Goal: Task Accomplishment & Management: Manage account settings

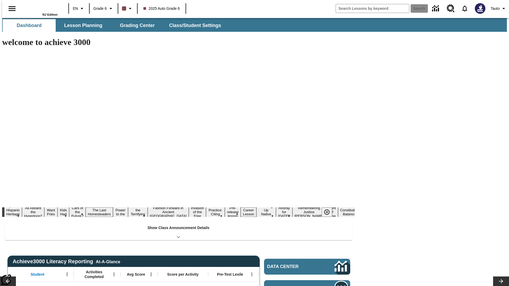
type input "-1"
click at [193, 25] on button "Class/Student Settings" at bounding box center [195, 25] width 61 height 13
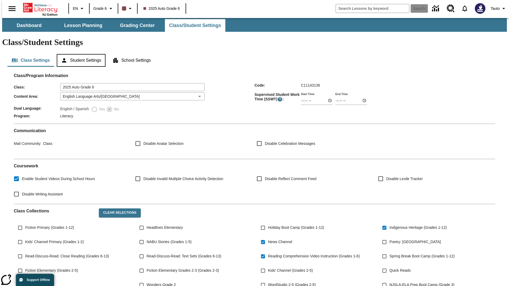
click at [80, 54] on button "Student Settings" at bounding box center [81, 60] width 49 height 13
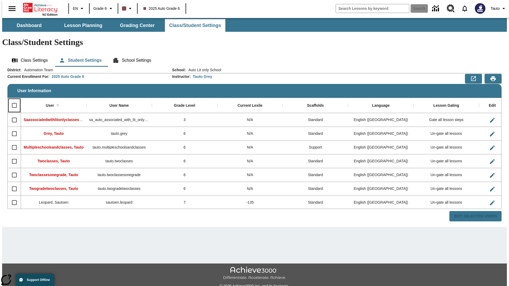
click at [12, 100] on input "Select all rows" at bounding box center [14, 105] width 11 height 11
checkbox input "true"
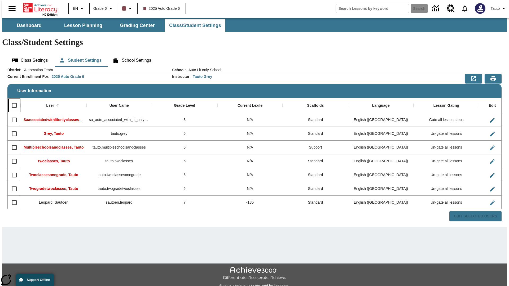
checkbox input "true"
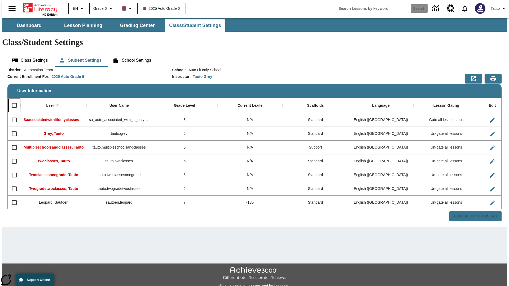
checkbox input "true"
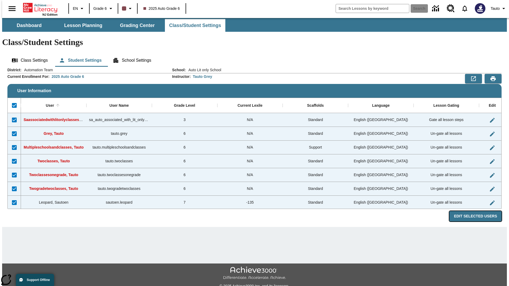
click at [480, 211] on button "Edit Selected Users" at bounding box center [476, 216] width 52 height 10
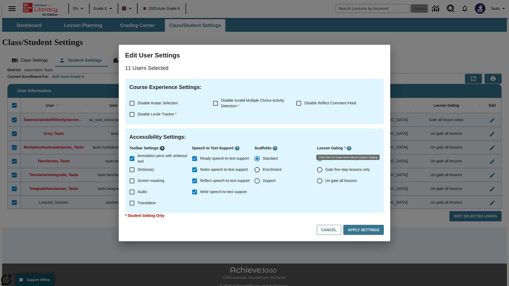
click at [163, 149] on icon "Click here to know more about" at bounding box center [162, 148] width 5 height 5
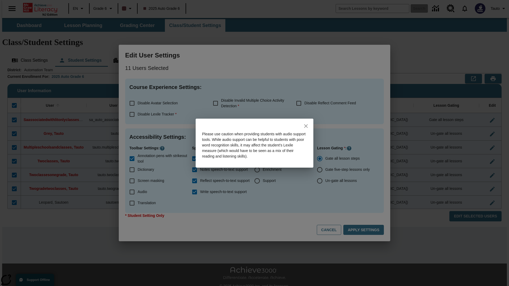
click at [306, 126] on icon "close" at bounding box center [306, 126] width 4 height 4
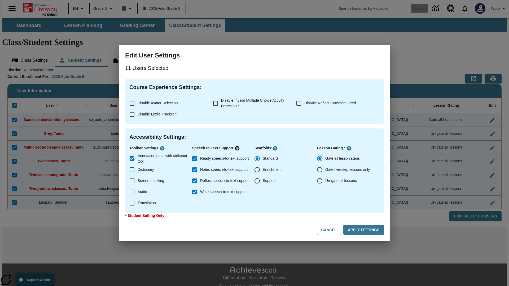
click at [239, 149] on icon "Click here to know more about" at bounding box center [237, 148] width 5 height 5
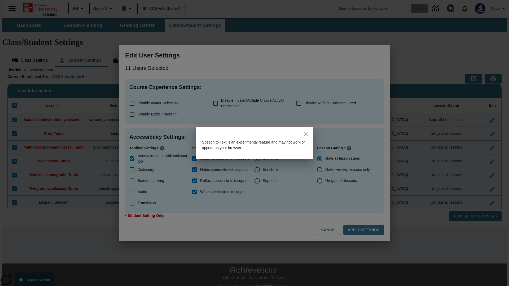
click at [306, 134] on icon "close" at bounding box center [306, 135] width 4 height 4
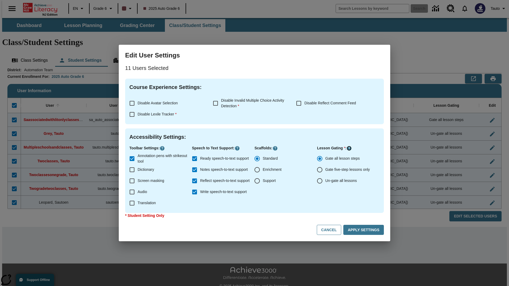
click at [350, 149] on icon "Click here to know more about" at bounding box center [349, 148] width 5 height 5
